Goal: Task Accomplishment & Management: Manage account settings

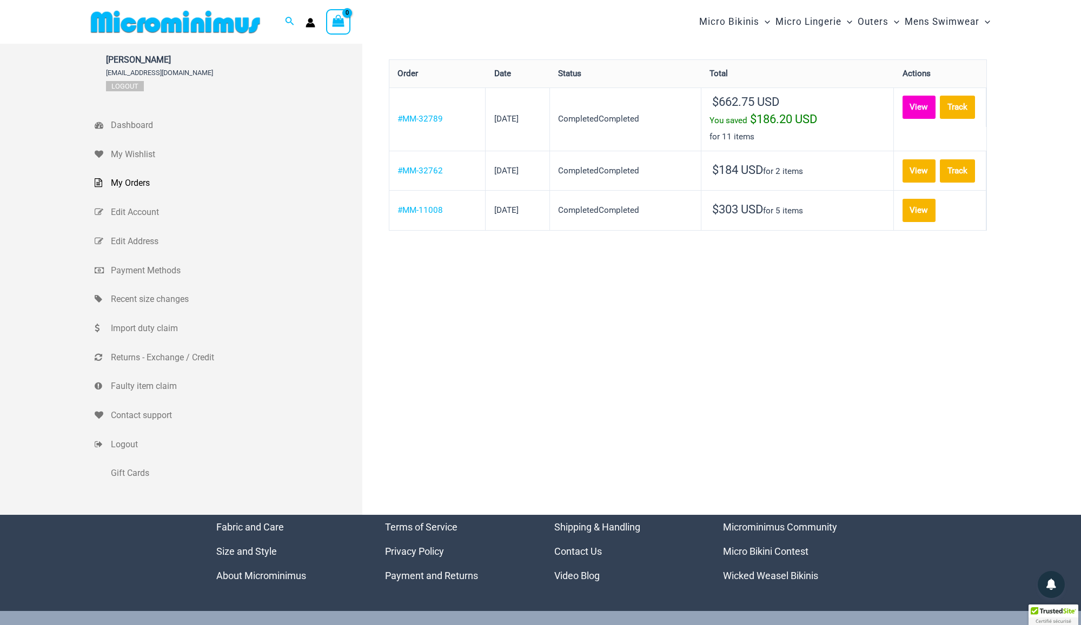
click at [902, 119] on link "View" at bounding box center [919, 107] width 34 height 23
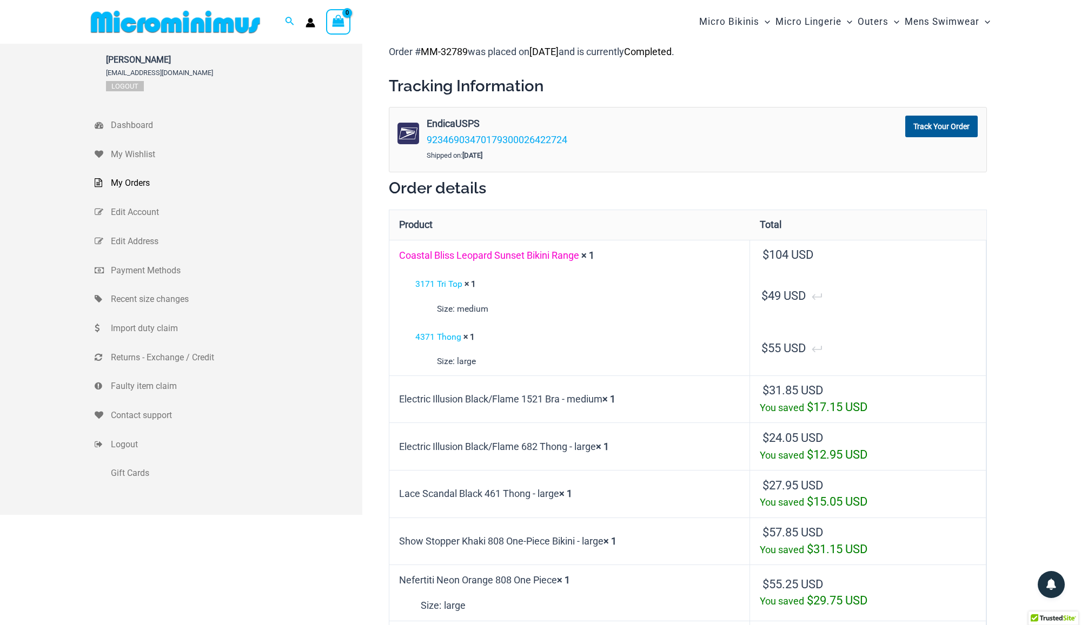
click at [488, 253] on link "Coastal Bliss Leopard Sunset Bikini Range" at bounding box center [489, 255] width 180 height 11
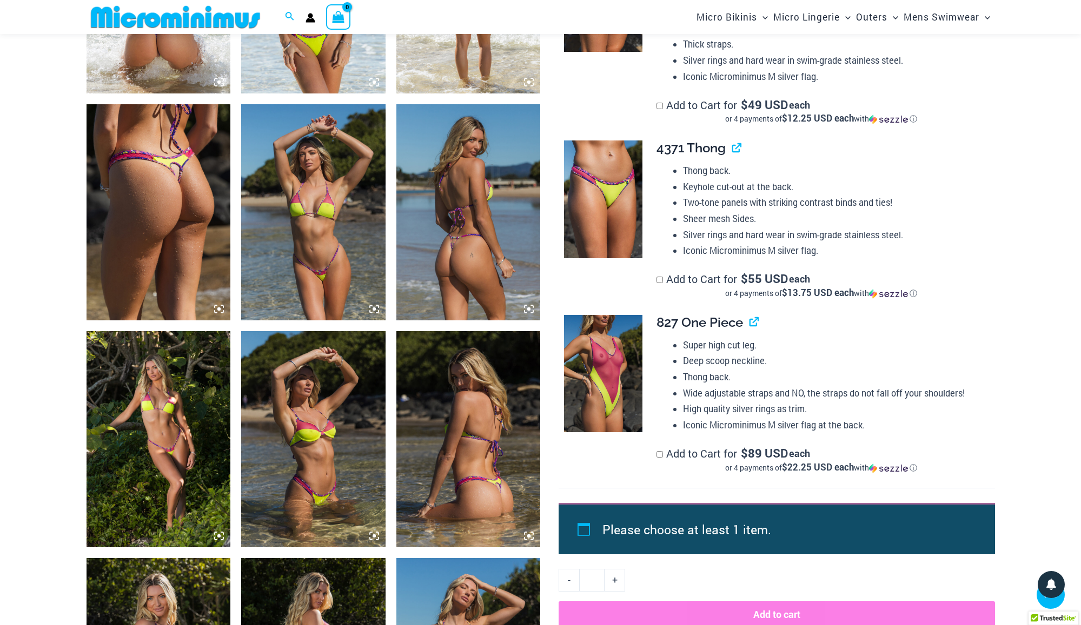
scroll to position [901, 0]
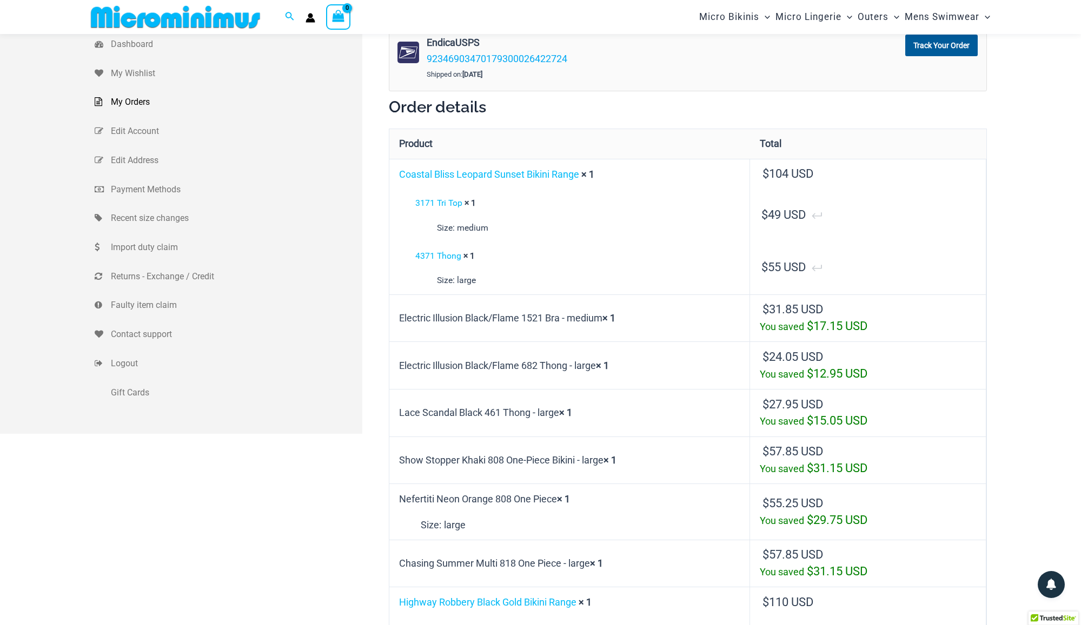
scroll to position [72, 0]
drag, startPoint x: 466, startPoint y: 316, endPoint x: 399, endPoint y: 310, distance: 67.2
click at [399, 310] on td "Electric Illusion Black/Flame 1521 Bra - medium × 1" at bounding box center [569, 318] width 361 height 48
copy td "Electric Illusion"
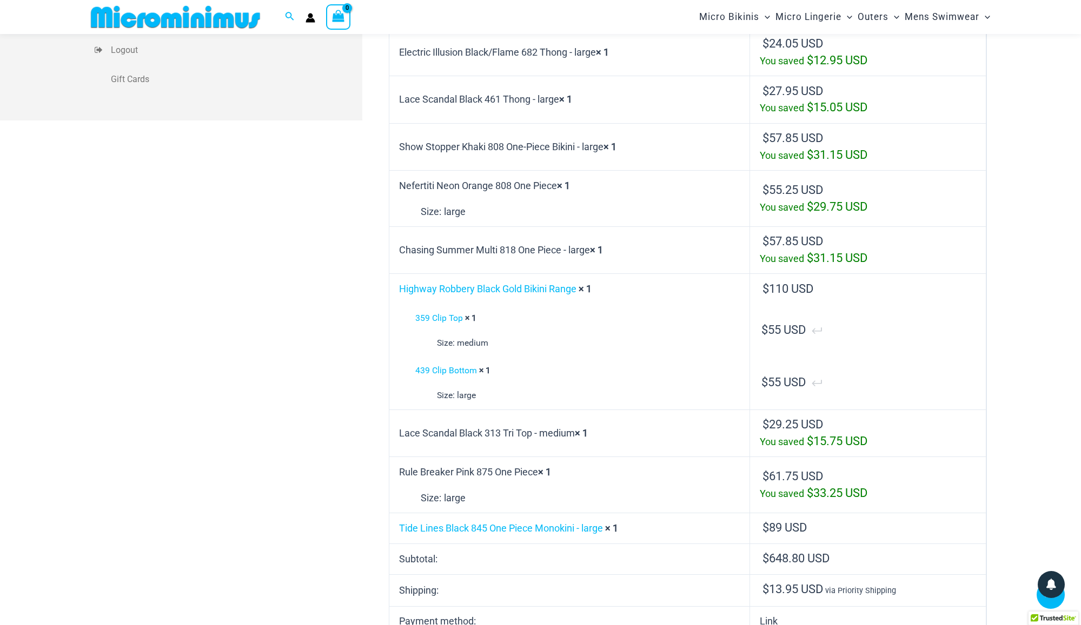
scroll to position [395, 0]
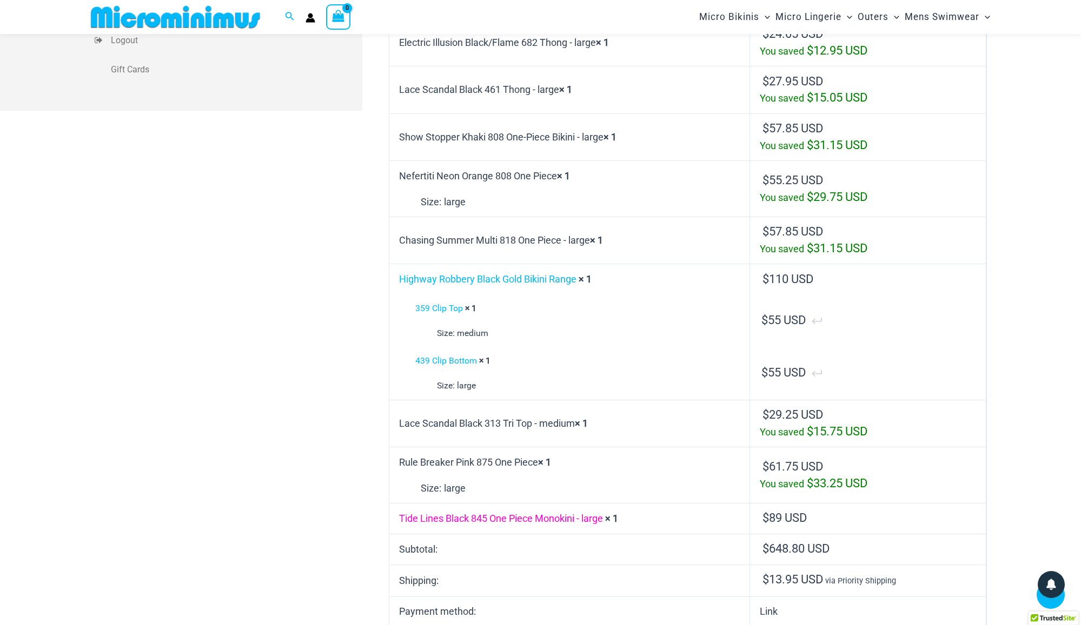
click at [532, 513] on link "Tide Lines Black 845 One Piece Monokini - large" at bounding box center [501, 518] width 204 height 11
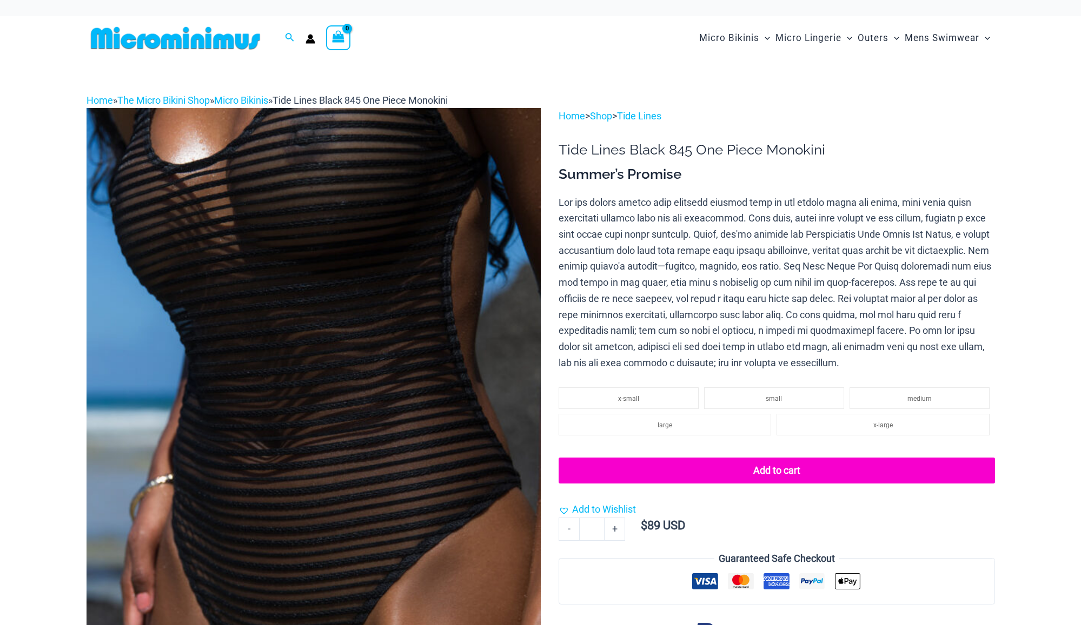
select select
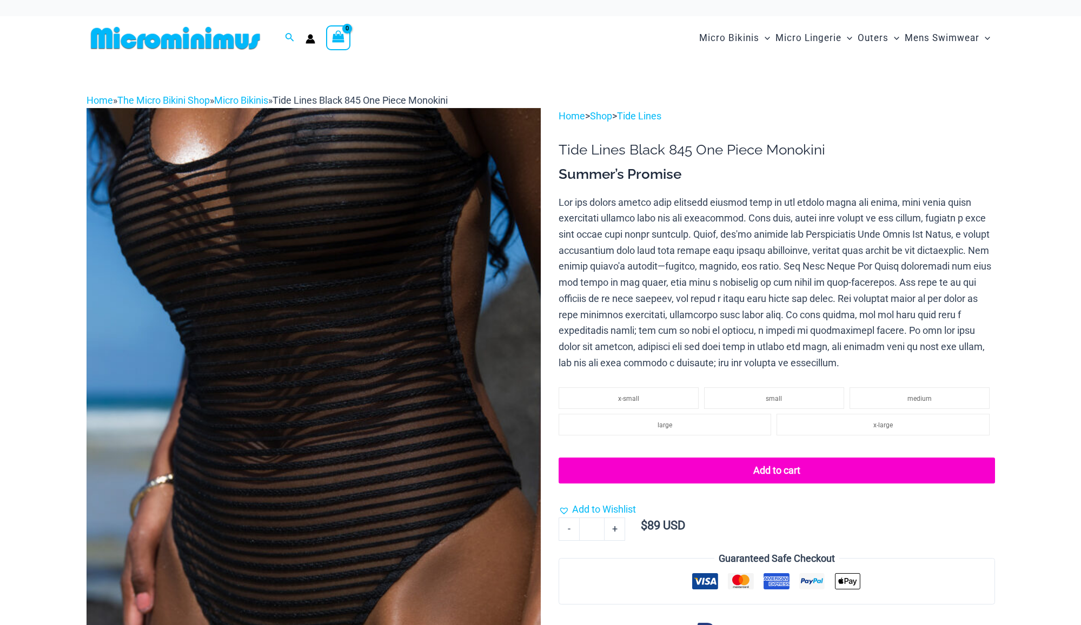
select select
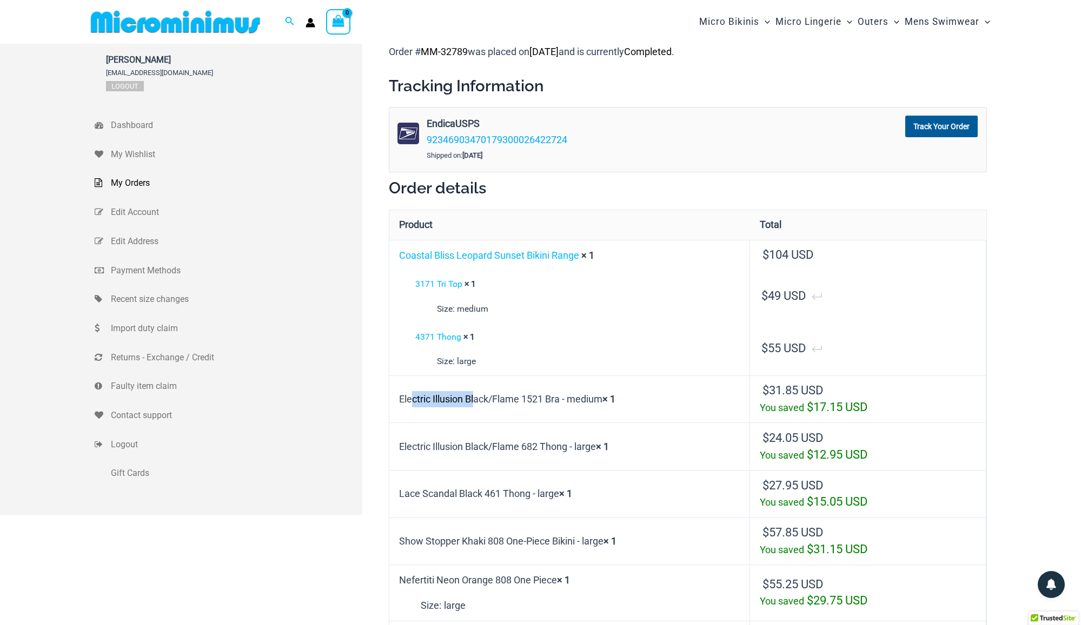
drag, startPoint x: 464, startPoint y: 396, endPoint x: 399, endPoint y: 396, distance: 65.4
click at [399, 396] on td "Electric Illusion Black/Flame 1521 Bra - medium × 1" at bounding box center [569, 400] width 361 height 48
copy td "Electric Illusion"
drag, startPoint x: 457, startPoint y: 488, endPoint x: 393, endPoint y: 483, distance: 64.6
click at [393, 483] on td "Lace Scandal Black 461 Thong - large × 1" at bounding box center [569, 494] width 361 height 48
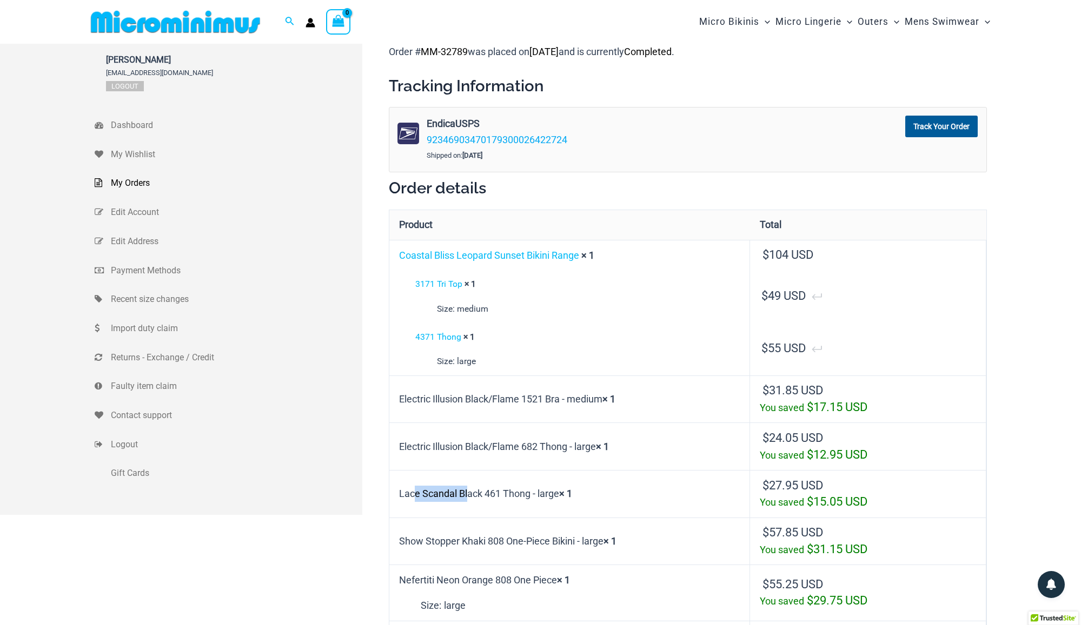
copy td "Lace Scandal"
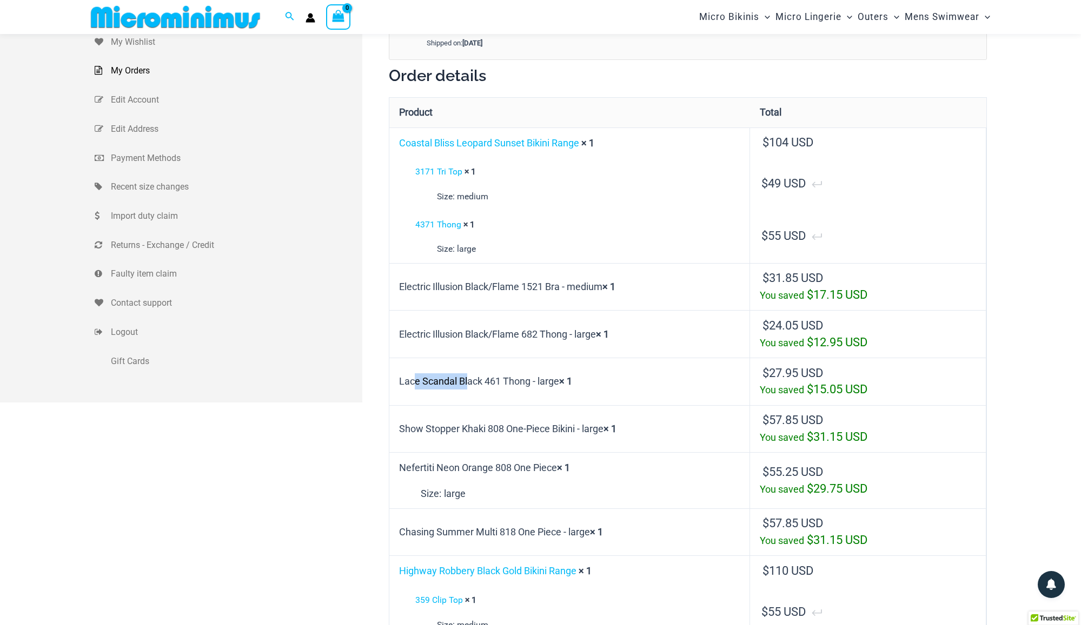
scroll to position [104, 0]
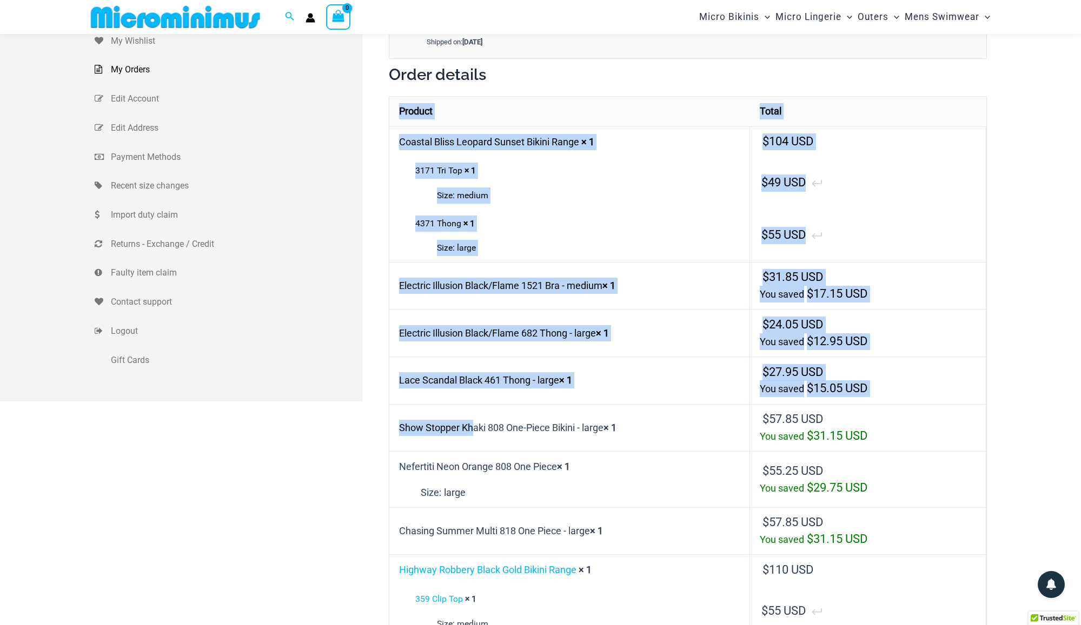
drag, startPoint x: 459, startPoint y: 422, endPoint x: 387, endPoint y: 422, distance: 72.4
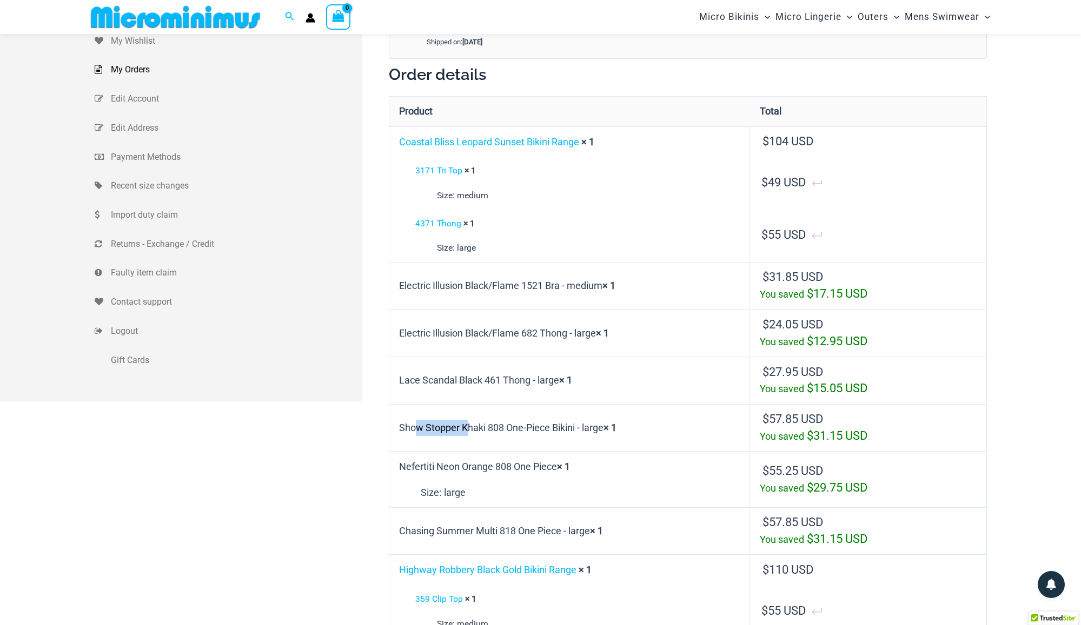
drag, startPoint x: 456, startPoint y: 422, endPoint x: 398, endPoint y: 421, distance: 57.8
click at [398, 421] on td "Show Stopper Khaki 808 One-Piece Bikini - large × 1" at bounding box center [569, 428] width 361 height 48
click at [461, 423] on td "Show Stopper Khaki 808 One-Piece Bikini - large × 1" at bounding box center [569, 428] width 361 height 48
drag, startPoint x: 461, startPoint y: 423, endPoint x: 401, endPoint y: 423, distance: 60.0
click at [401, 423] on td "Show Stopper Khaki 808 One-Piece Bikini - large × 1" at bounding box center [569, 428] width 361 height 48
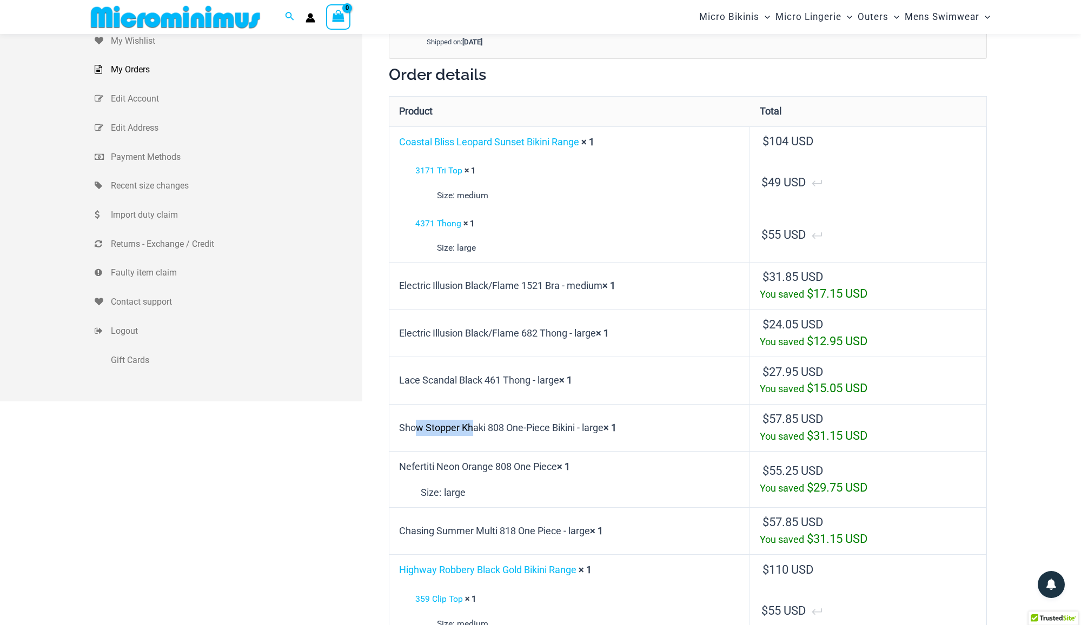
copy td "Show Stopper"
click at [523, 142] on link "Coastal Bliss Leopard Sunset Bikini Range" at bounding box center [489, 141] width 180 height 11
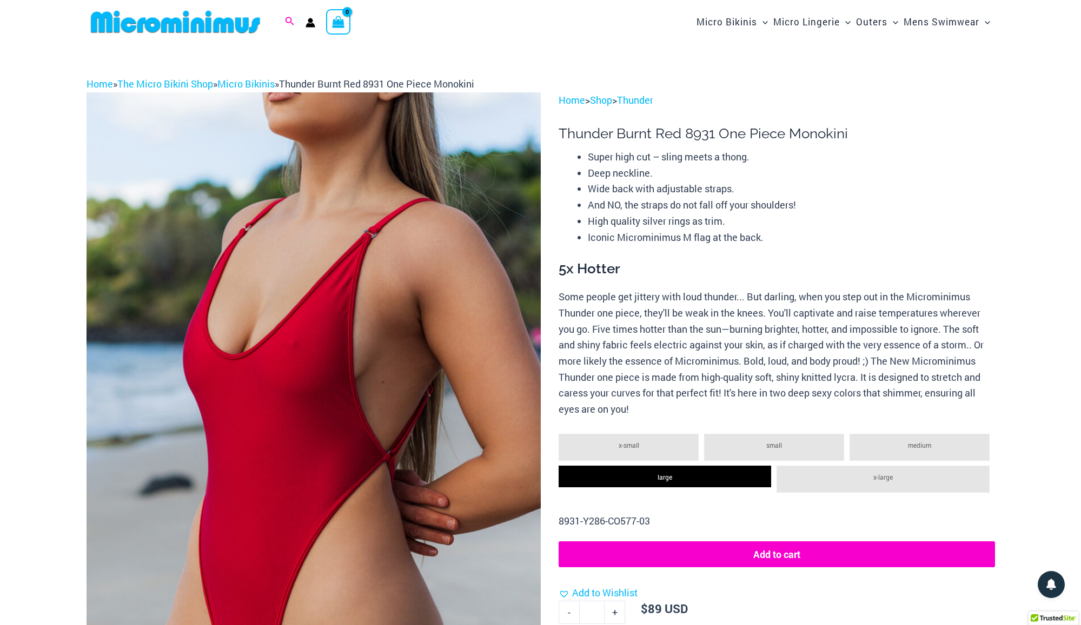
click at [290, 20] on icon "Search icon link" at bounding box center [289, 22] width 9 height 10
paste input "**********"
type input "**********"
click button "Search" at bounding box center [0, 0] width 0 height 0
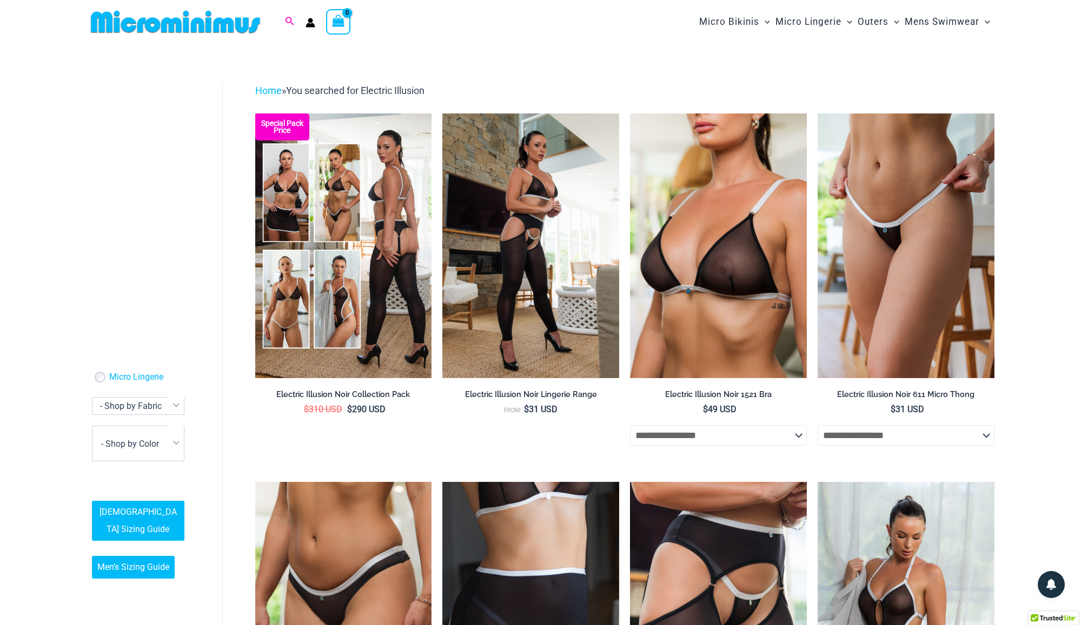
click at [290, 22] on icon "Search icon link" at bounding box center [289, 21] width 9 height 9
paste input "search"
type input "**********"
click button "Search" at bounding box center [0, 0] width 0 height 0
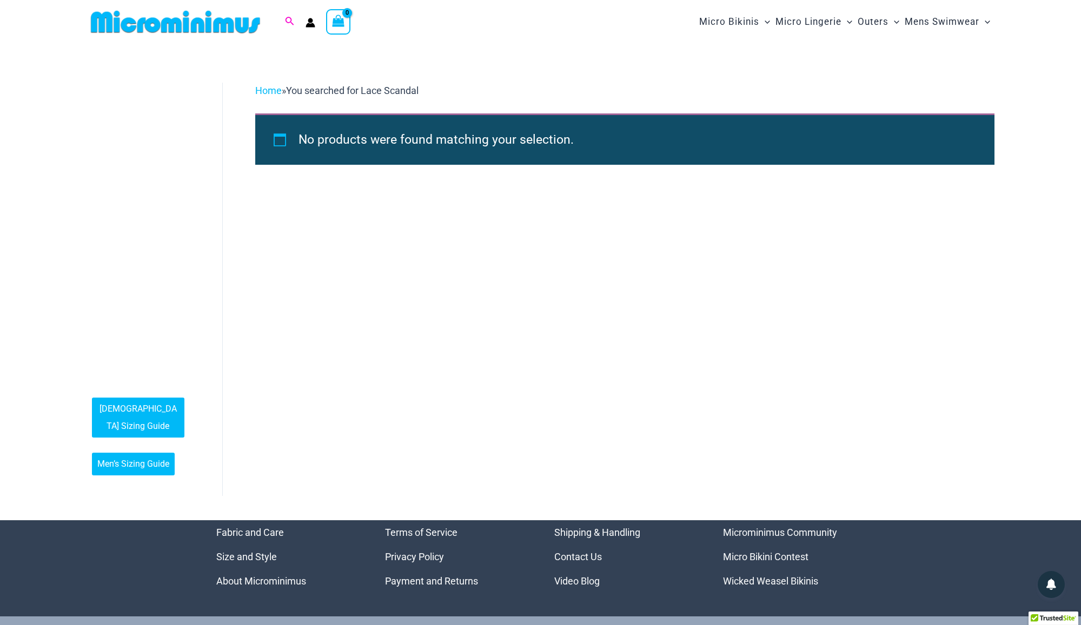
click at [290, 25] on icon "Search icon link" at bounding box center [289, 22] width 9 height 10
paste input "search"
type input "**********"
click button "Search" at bounding box center [0, 0] width 0 height 0
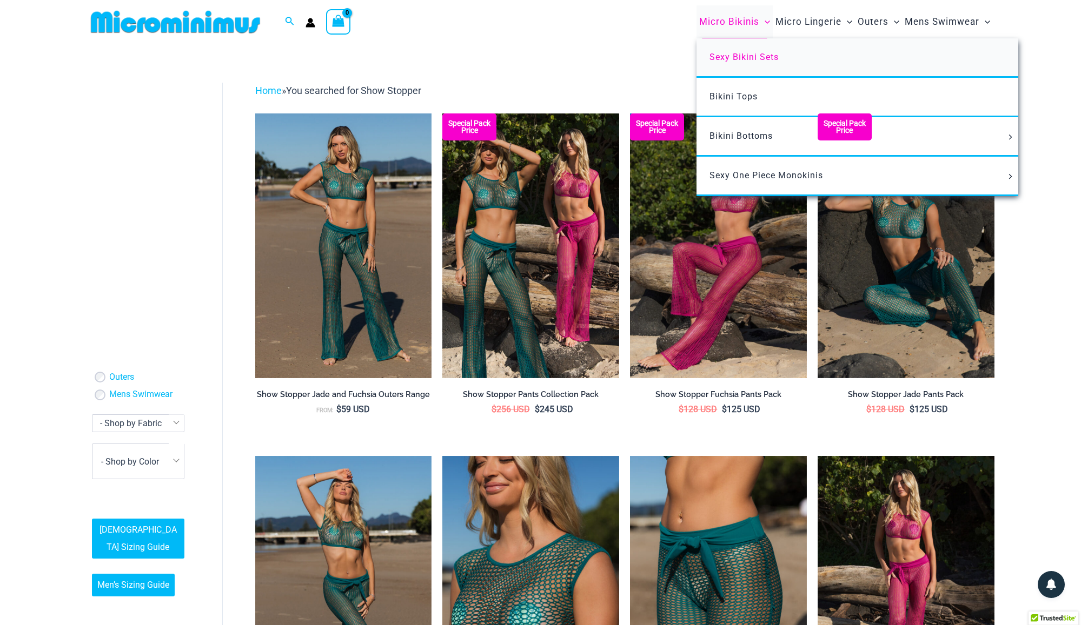
click at [755, 60] on span "Sexy Bikini Sets" at bounding box center [743, 57] width 69 height 10
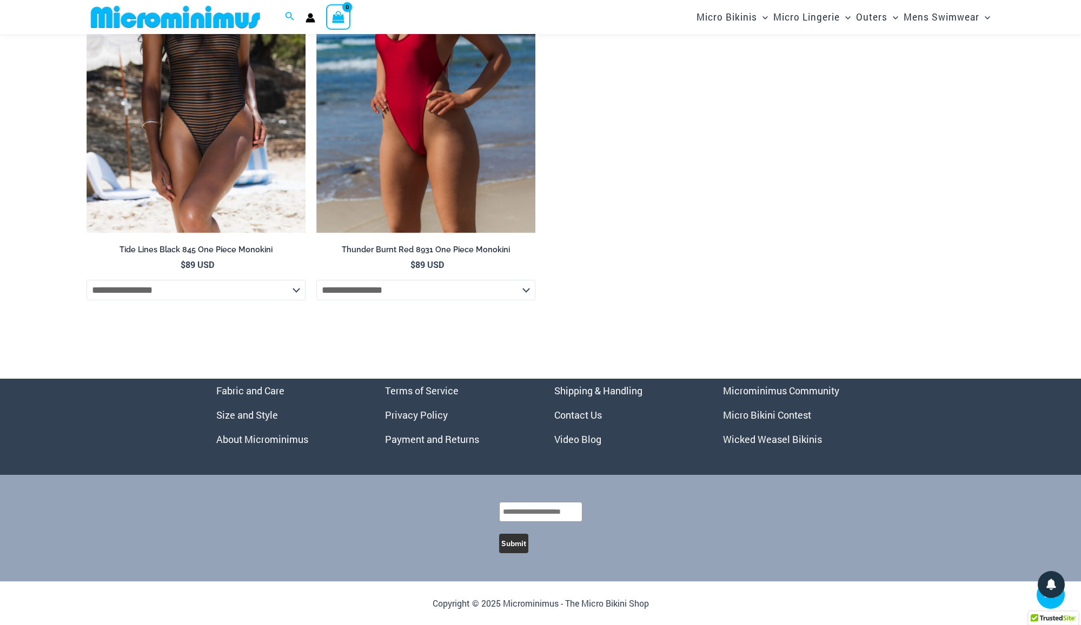
scroll to position [4918, 0]
click at [598, 391] on link "Shipping & Handling" at bounding box center [598, 390] width 88 height 13
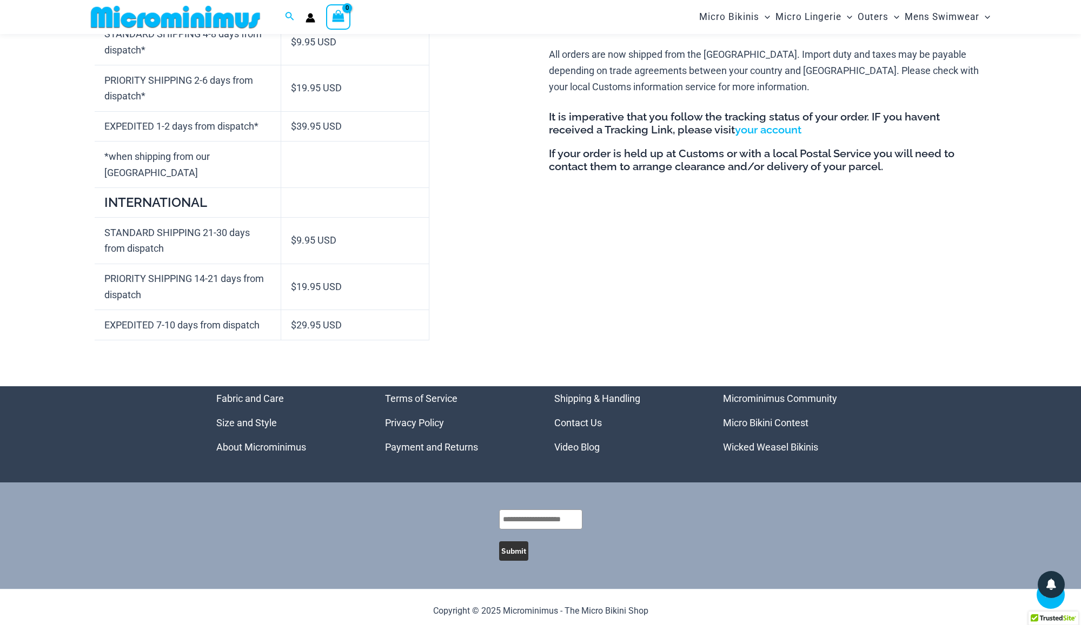
scroll to position [449, 0]
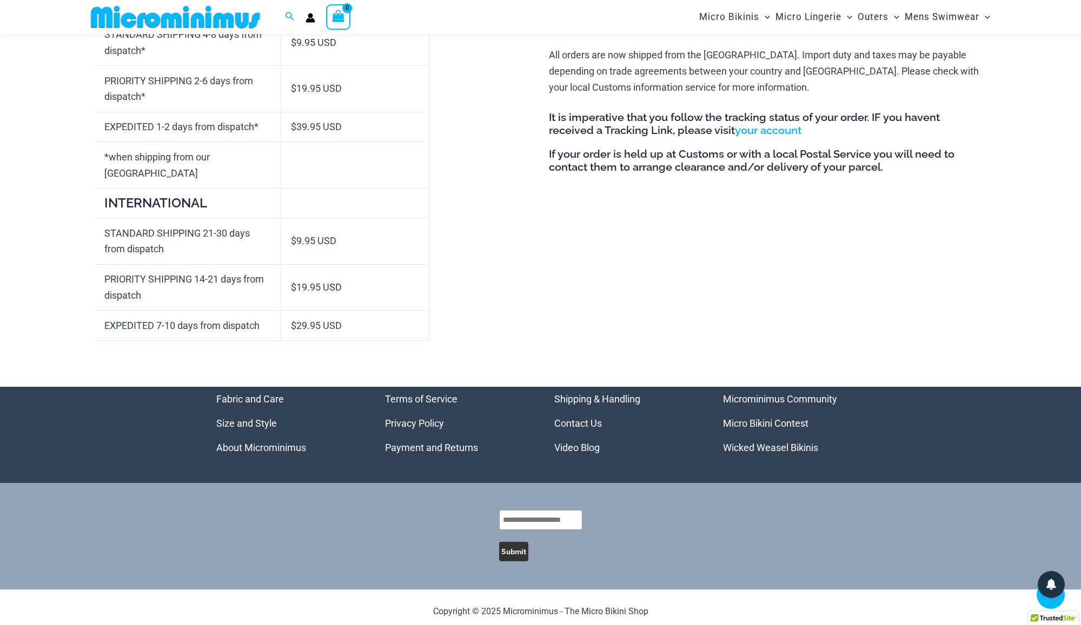
click at [445, 442] on link "Payment and Returns" at bounding box center [431, 447] width 93 height 11
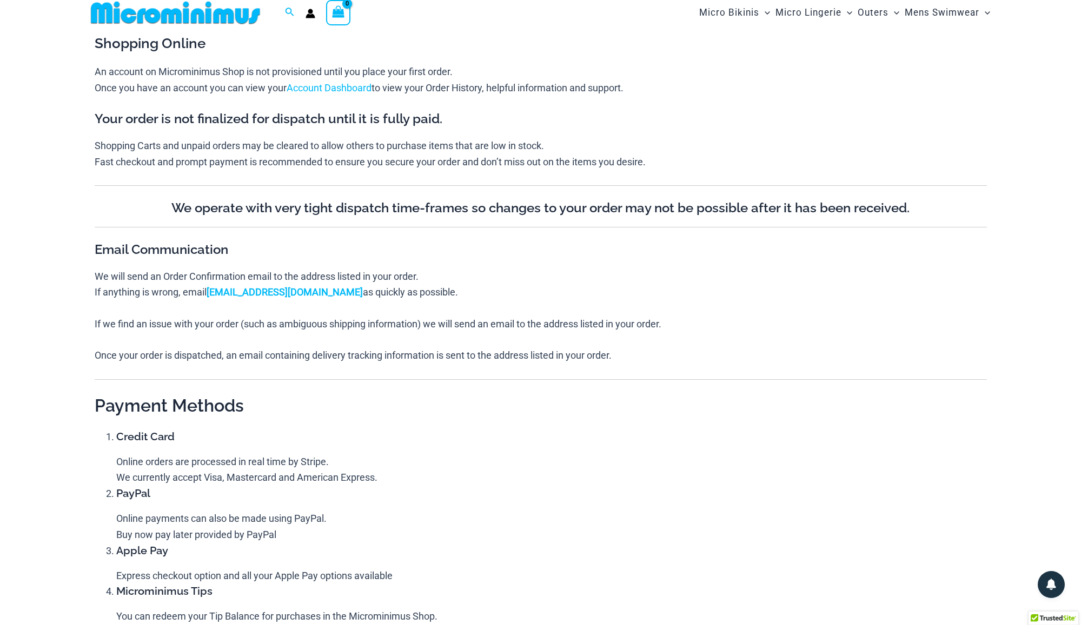
scroll to position [9, 0]
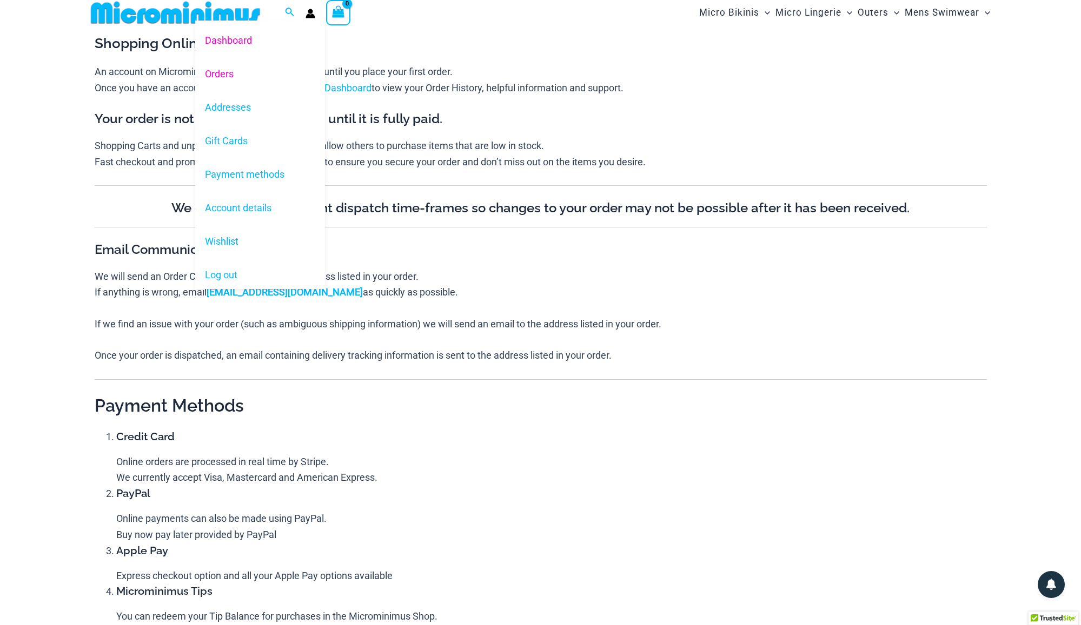
click at [237, 72] on link "Orders" at bounding box center [260, 74] width 130 height 34
click at [224, 74] on link "Orders" at bounding box center [260, 74] width 130 height 34
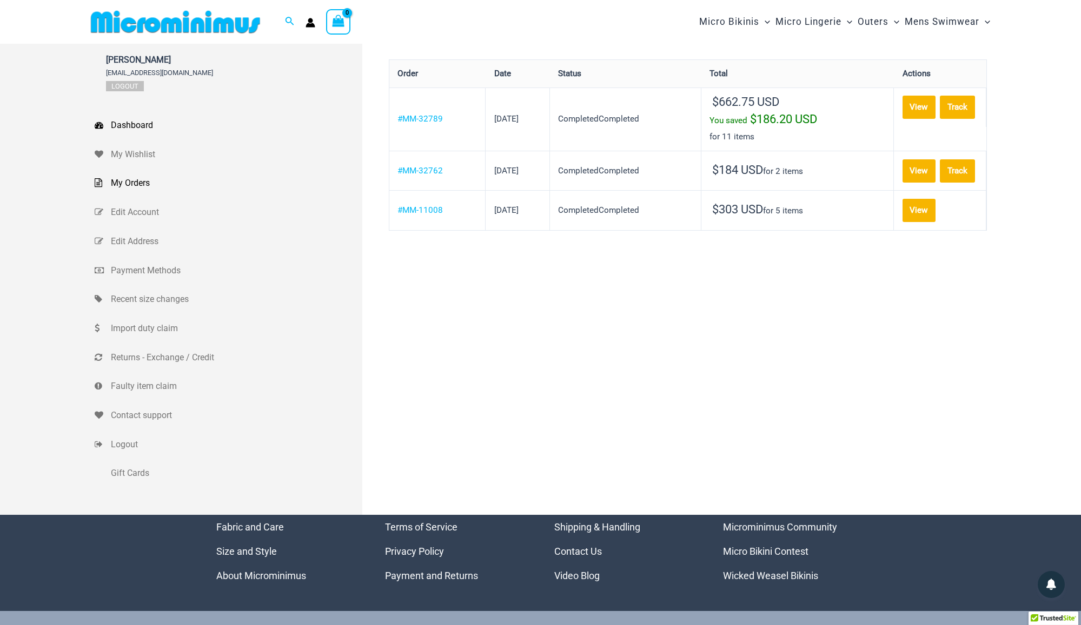
click at [139, 126] on span "Dashboard" at bounding box center [235, 125] width 249 height 16
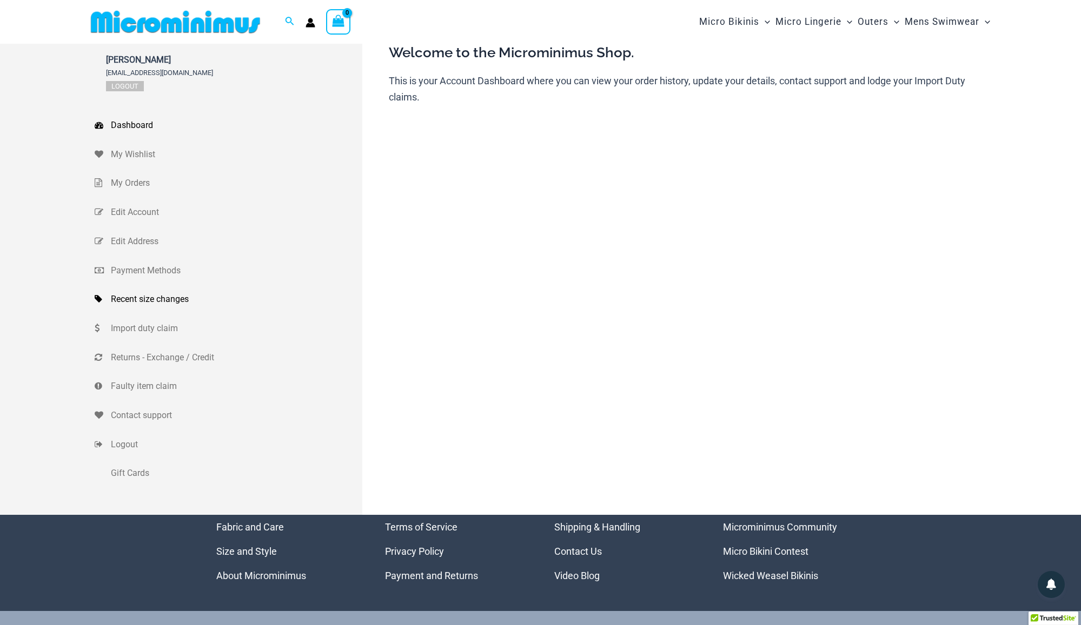
click at [163, 297] on span "Recent size changes" at bounding box center [235, 299] width 249 height 16
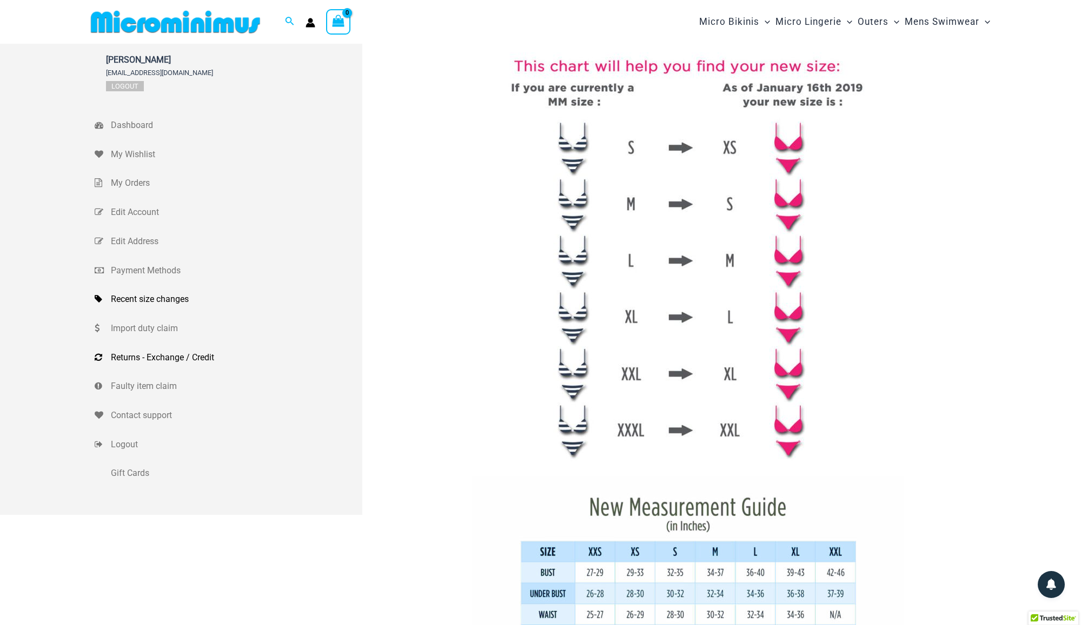
click at [151, 355] on span "Returns - Exchange / Credit" at bounding box center [235, 358] width 249 height 16
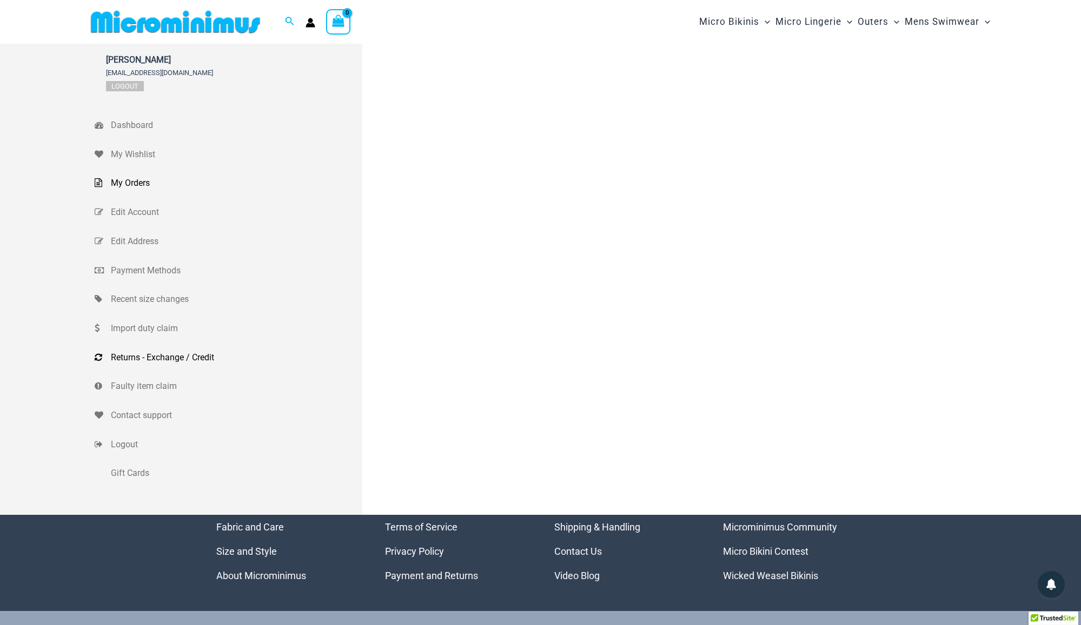
click at [139, 184] on span "My Orders" at bounding box center [235, 183] width 249 height 16
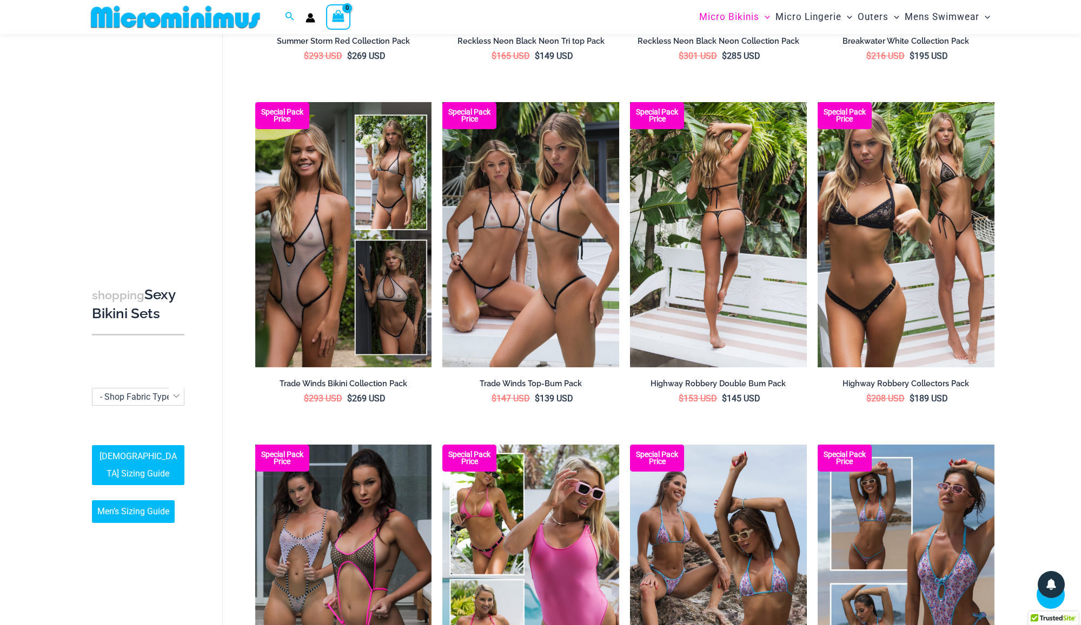
scroll to position [1028, 0]
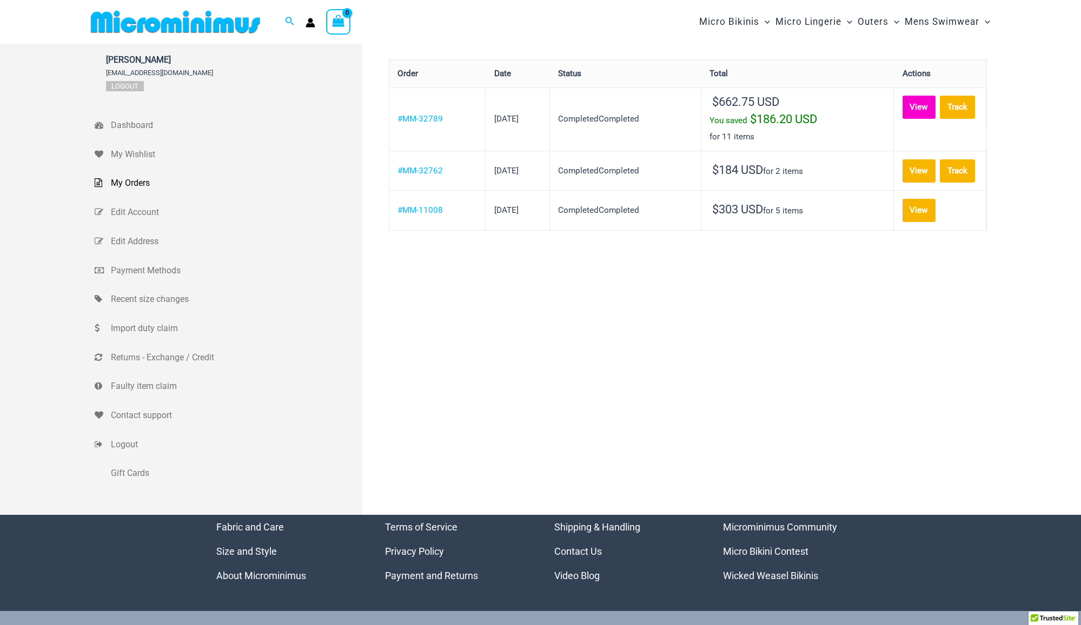
click at [902, 115] on link "View" at bounding box center [919, 107] width 34 height 23
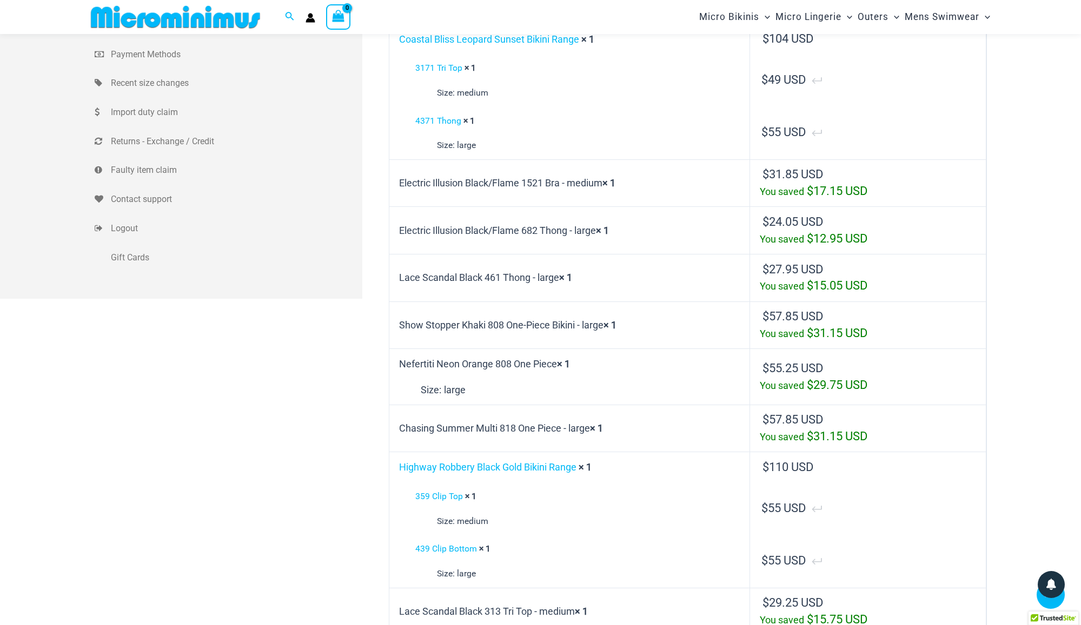
scroll to position [204, 0]
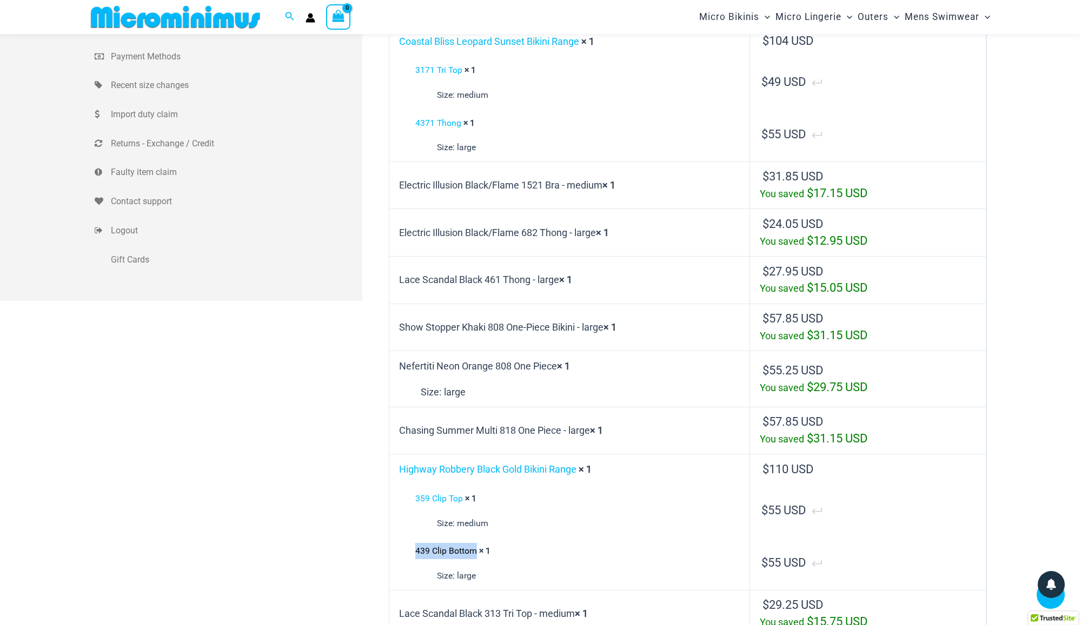
click at [544, 543] on div "439 Clip Bottom × 1 Size: large" at bounding box center [569, 563] width 343 height 41
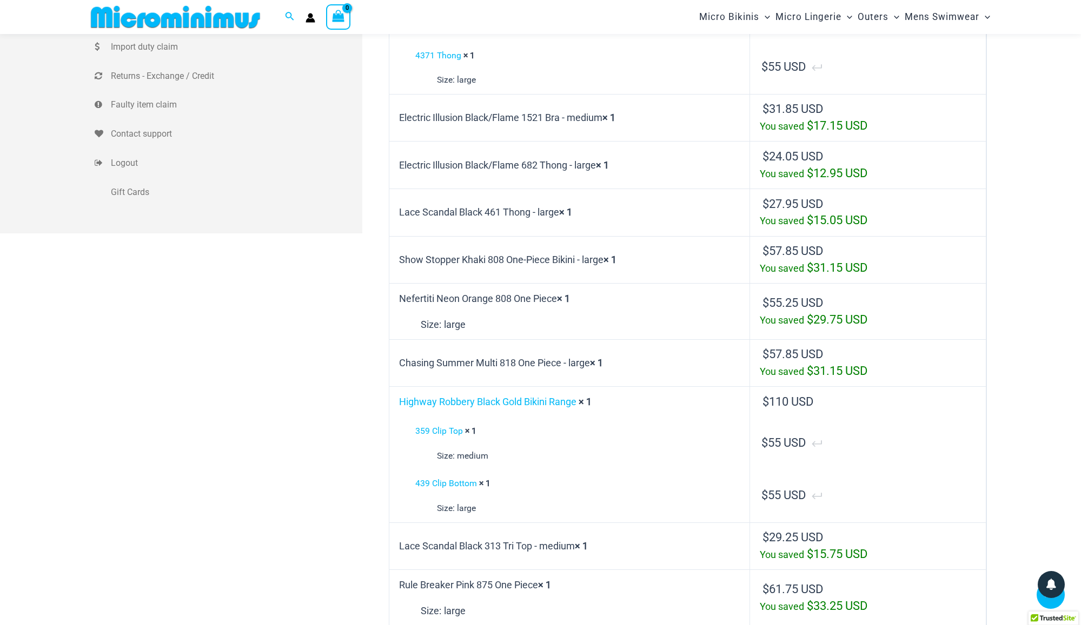
scroll to position [270, 0]
click at [254, 537] on div "Jean-Philippe ABEILLE jeanphi.abeille@gmail.com Logout Dashboard My Wishlist My…" at bounding box center [541, 493] width 892 height 1459
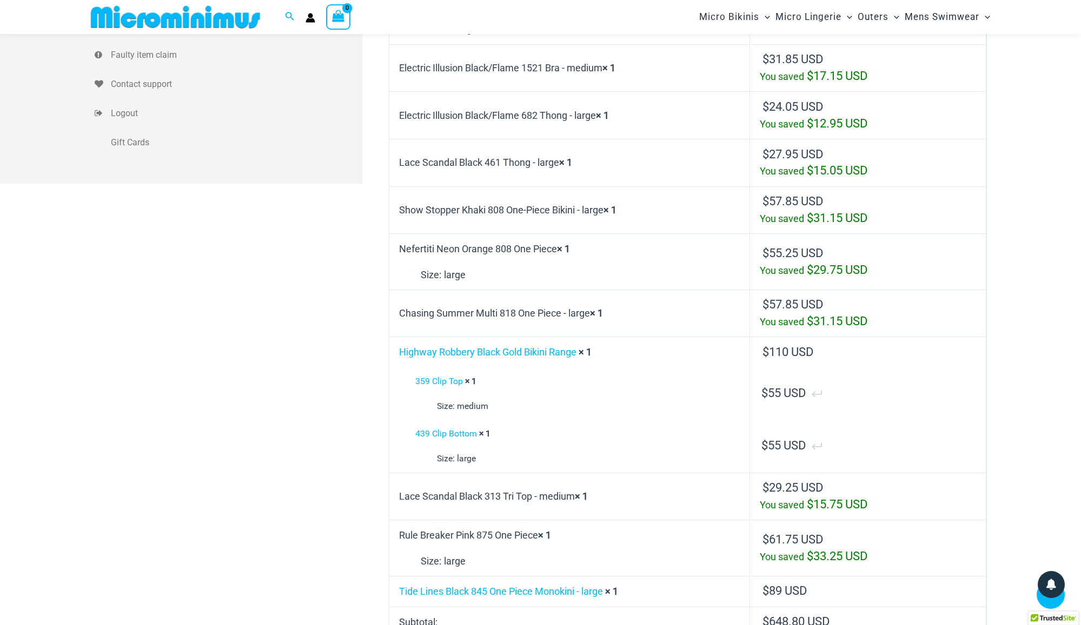
scroll to position [323, 0]
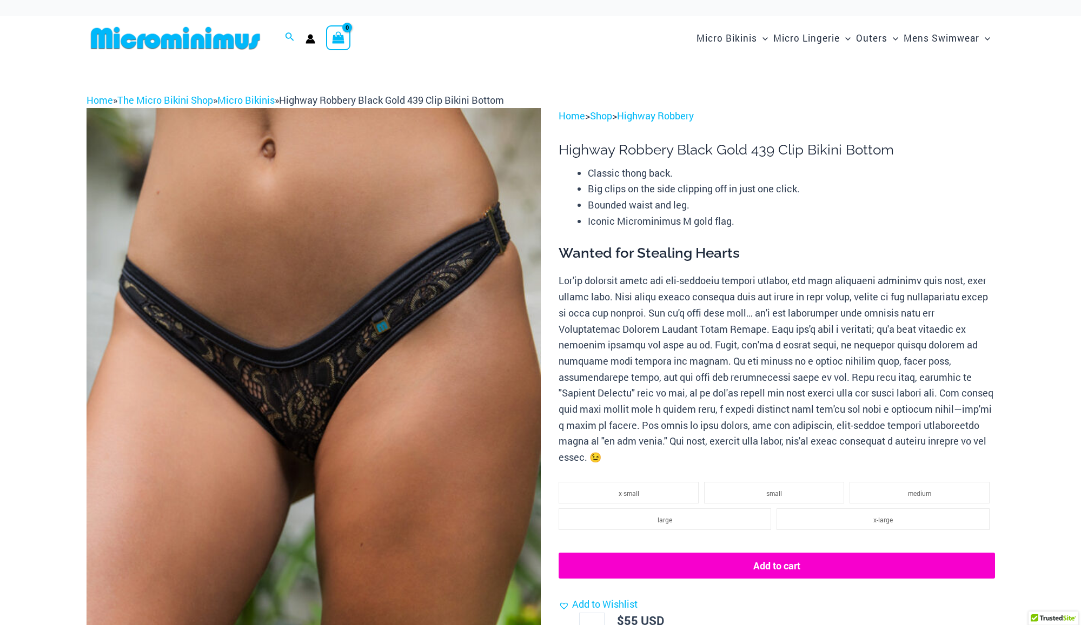
select select
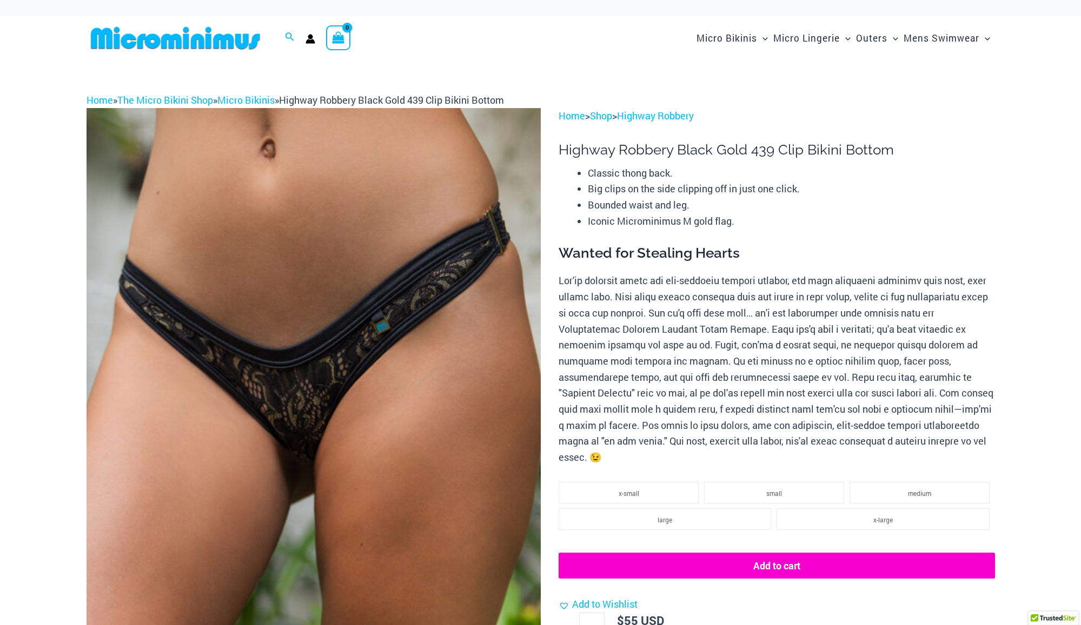
select select
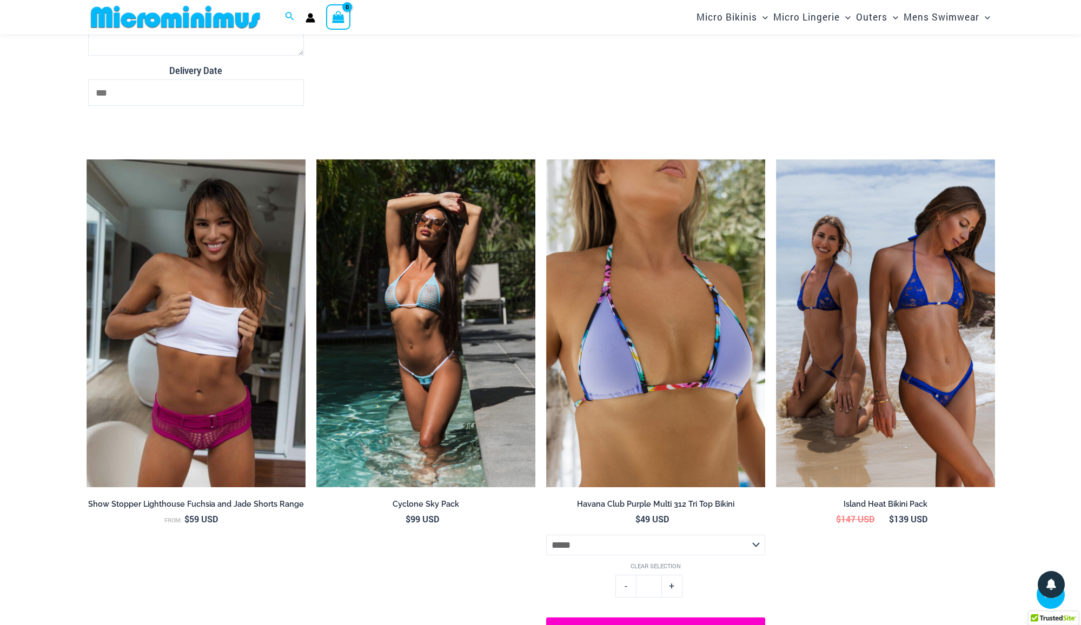
scroll to position [2437, 0]
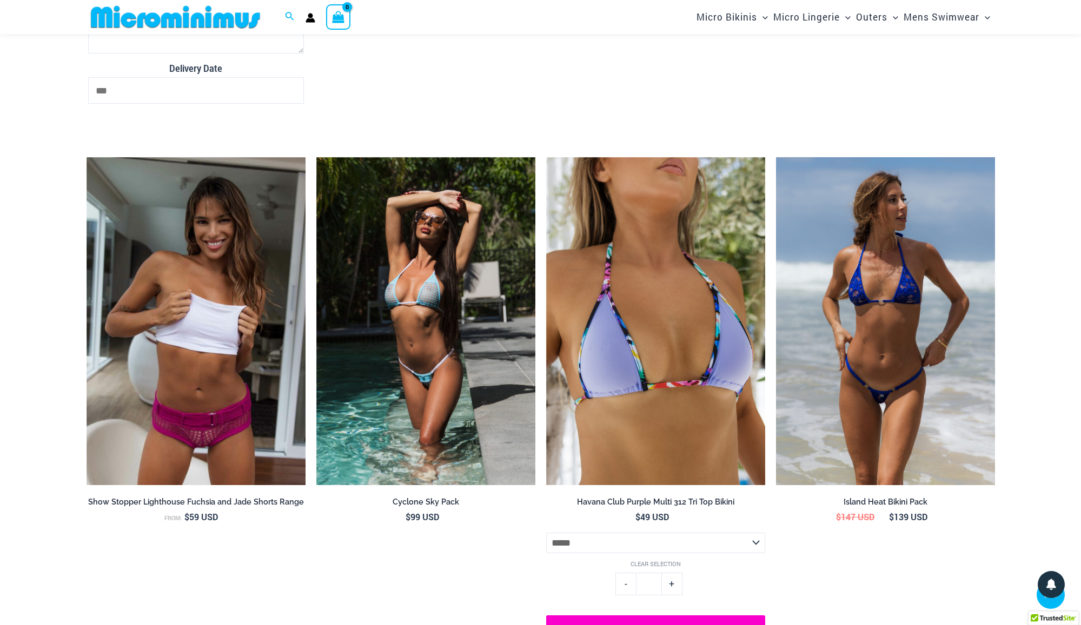
click at [908, 407] on img at bounding box center [885, 321] width 219 height 329
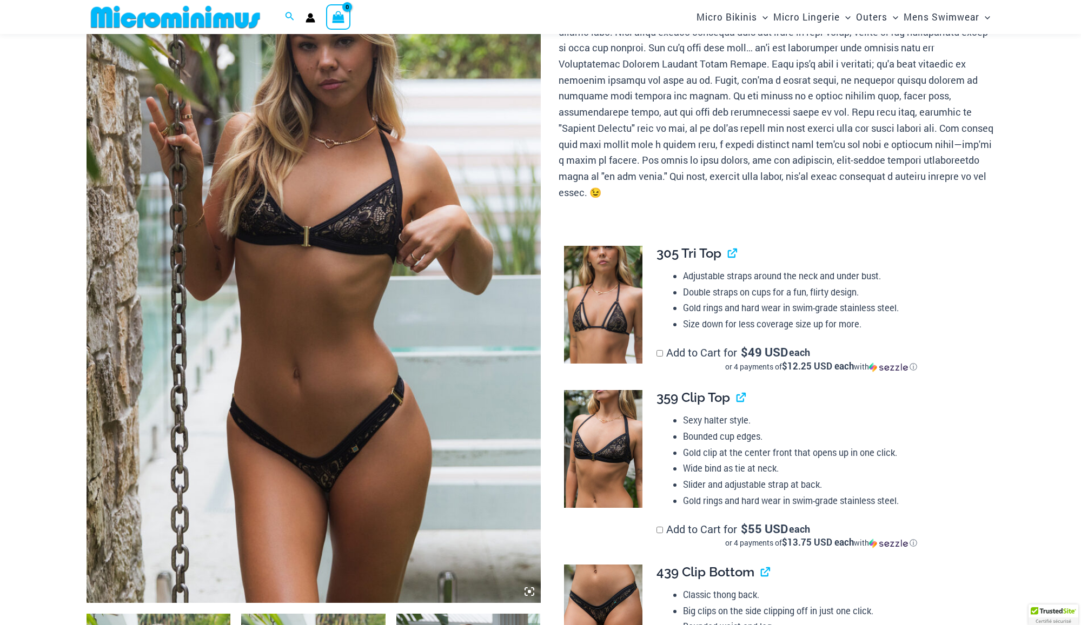
scroll to position [162, 0]
